Goal: Communication & Community: Share content

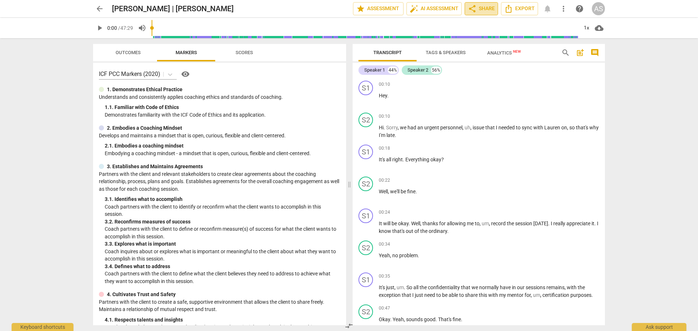
click at [488, 9] on span "share Share" at bounding box center [481, 8] width 27 height 9
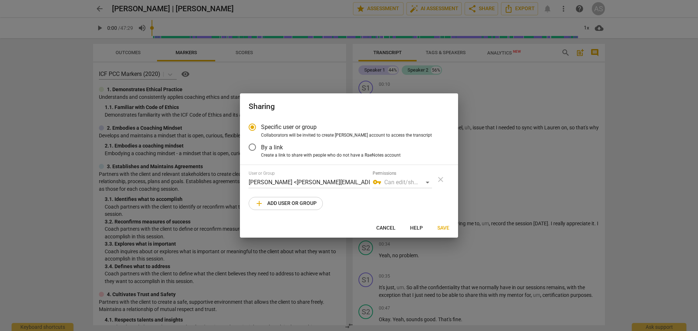
click at [428, 183] on div "vpn_key Can edit/share" at bounding box center [402, 183] width 59 height 12
click at [443, 227] on span "Save" at bounding box center [443, 228] width 12 height 7
radio input "false"
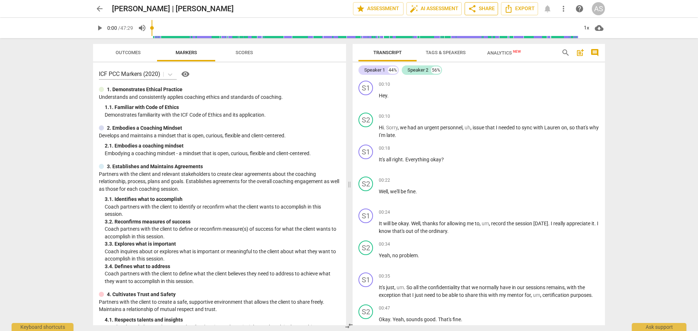
click at [487, 13] on span "share Share" at bounding box center [481, 8] width 27 height 9
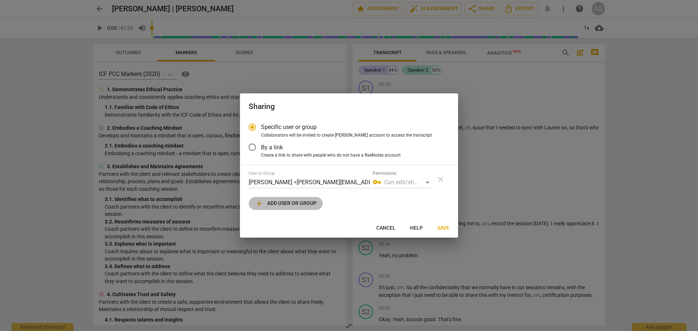
click at [307, 204] on span "add Add user or group" at bounding box center [286, 203] width 62 height 9
radio input "false"
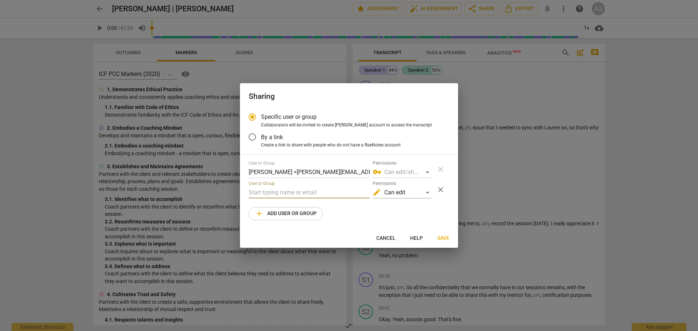
click at [287, 192] on input "text" at bounding box center [309, 193] width 121 height 12
drag, startPoint x: 278, startPoint y: 191, endPoint x: 241, endPoint y: 193, distance: 36.8
click at [241, 193] on div "Specific user or group Collaborators will be invited to create RaeNotes account…" at bounding box center [349, 168] width 218 height 121
paste input "[EMAIL_ADDRESS][DOMAIN_NAME]"
type input "[EMAIL_ADDRESS][DOMAIN_NAME]"
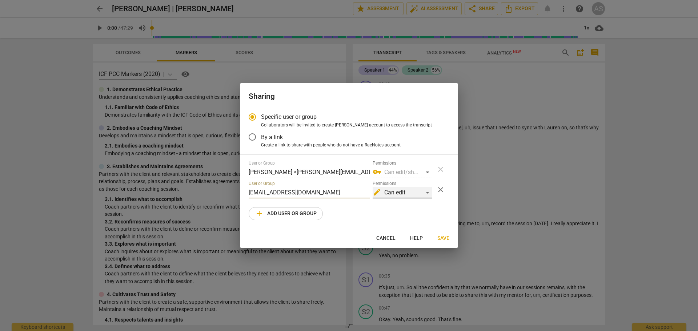
click at [423, 194] on div "edit Can edit" at bounding box center [402, 193] width 59 height 12
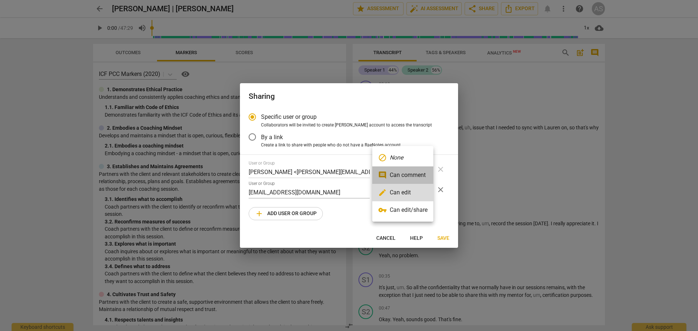
click at [418, 177] on li "comment Can comment" at bounding box center [402, 175] width 61 height 17
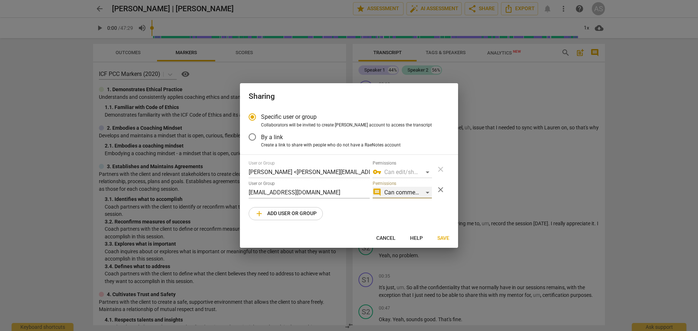
click at [428, 191] on div "comment Can comment" at bounding box center [402, 193] width 59 height 12
click at [440, 213] on div at bounding box center [349, 165] width 698 height 331
click at [443, 236] on span "Save" at bounding box center [443, 238] width 12 height 7
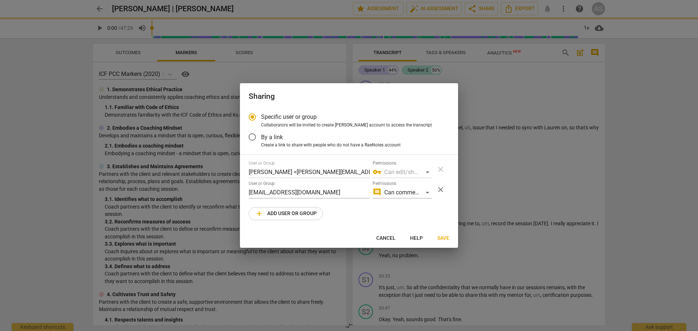
radio input "false"
type input "[PERSON_NAME] <[EMAIL_ADDRESS][DOMAIN_NAME]>"
